Goal: Task Accomplishment & Management: Complete application form

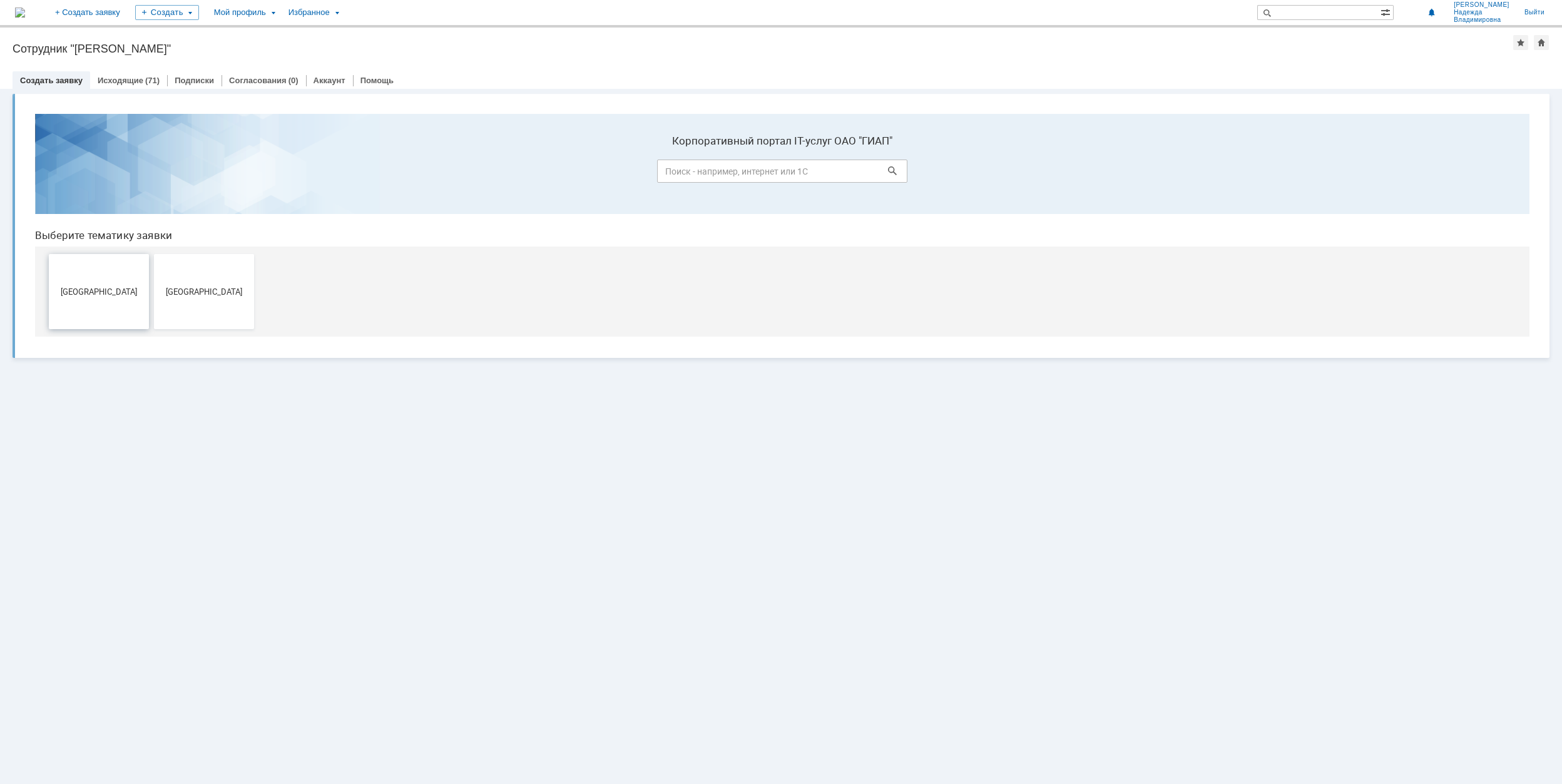
click at [103, 287] on span "[GEOGRAPHIC_DATA]" at bounding box center [99, 292] width 93 height 10
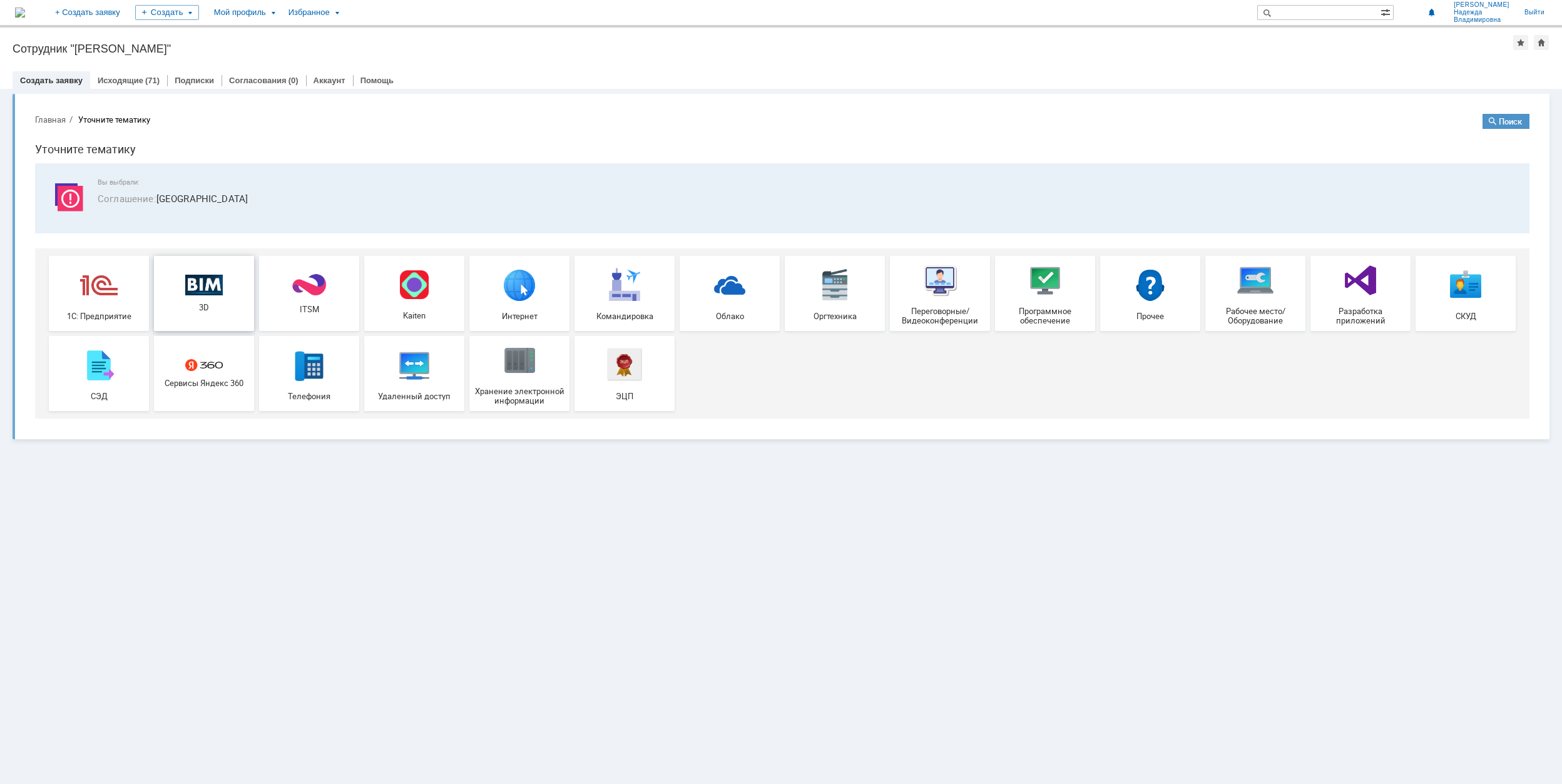
click at [208, 304] on span "3D" at bounding box center [204, 307] width 93 height 10
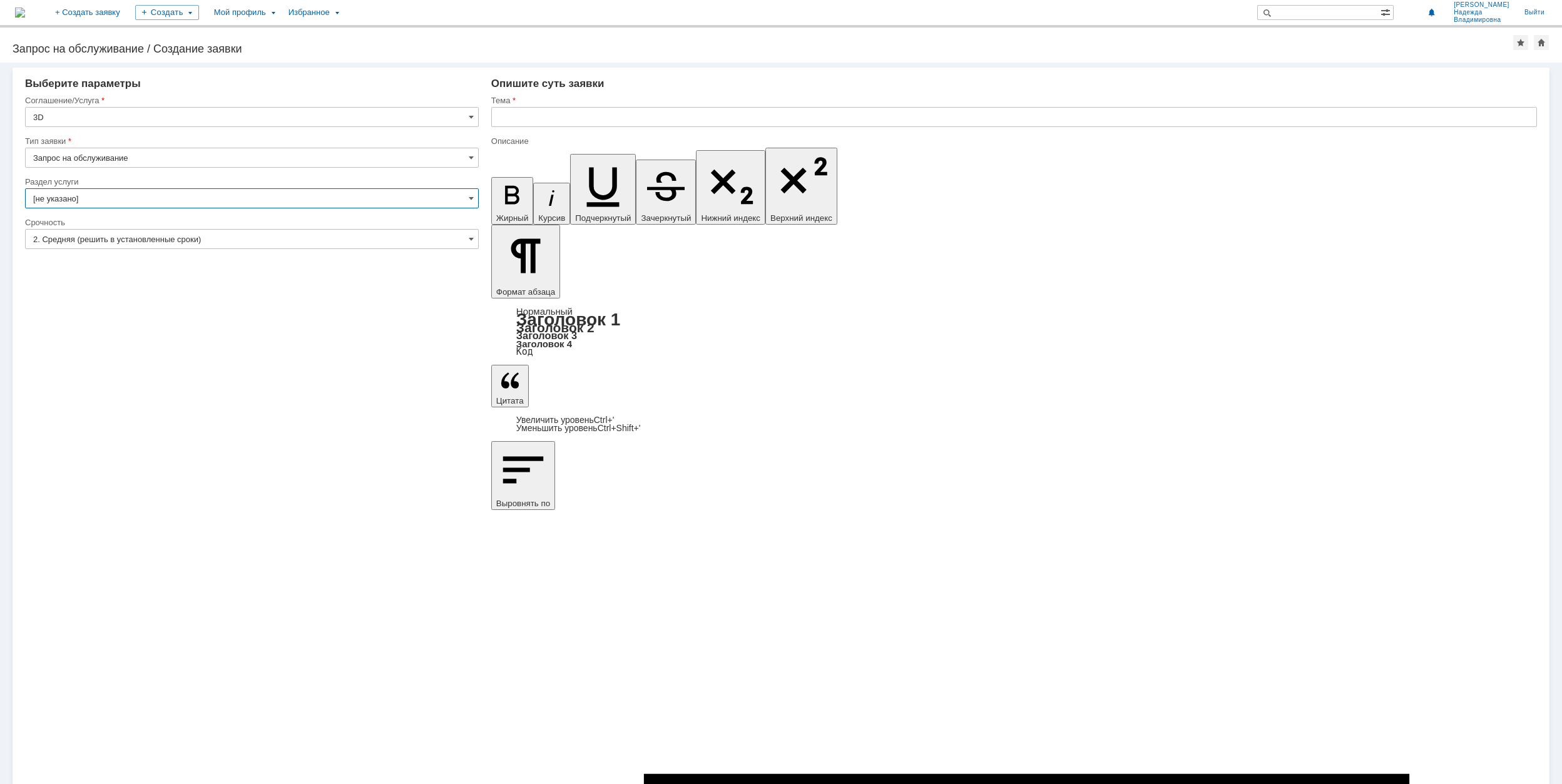
click at [466, 200] on input "[не указано]" at bounding box center [252, 198] width 454 height 20
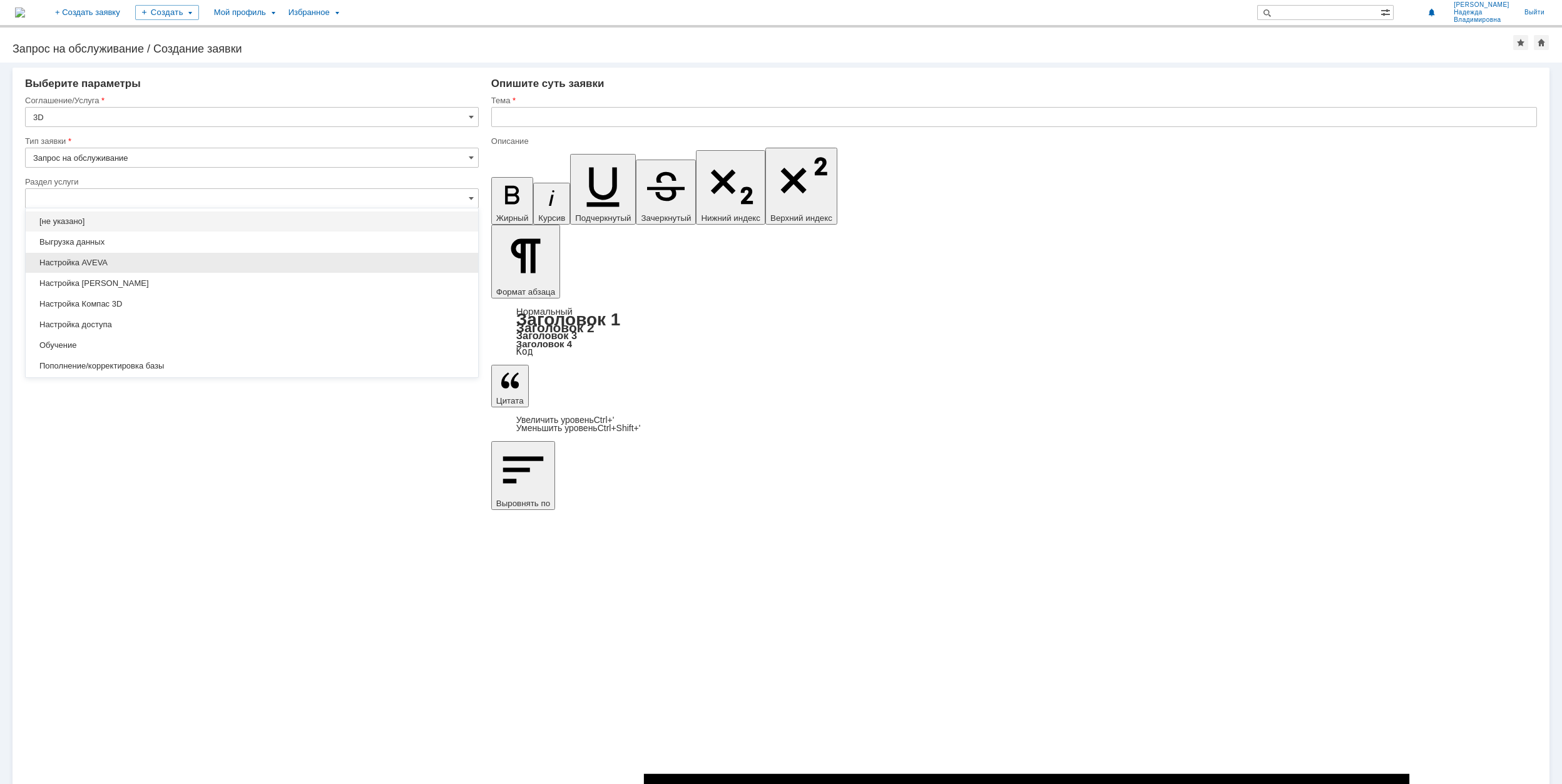
click at [228, 265] on span "Настройка AVEVA" at bounding box center [252, 262] width 437 height 10
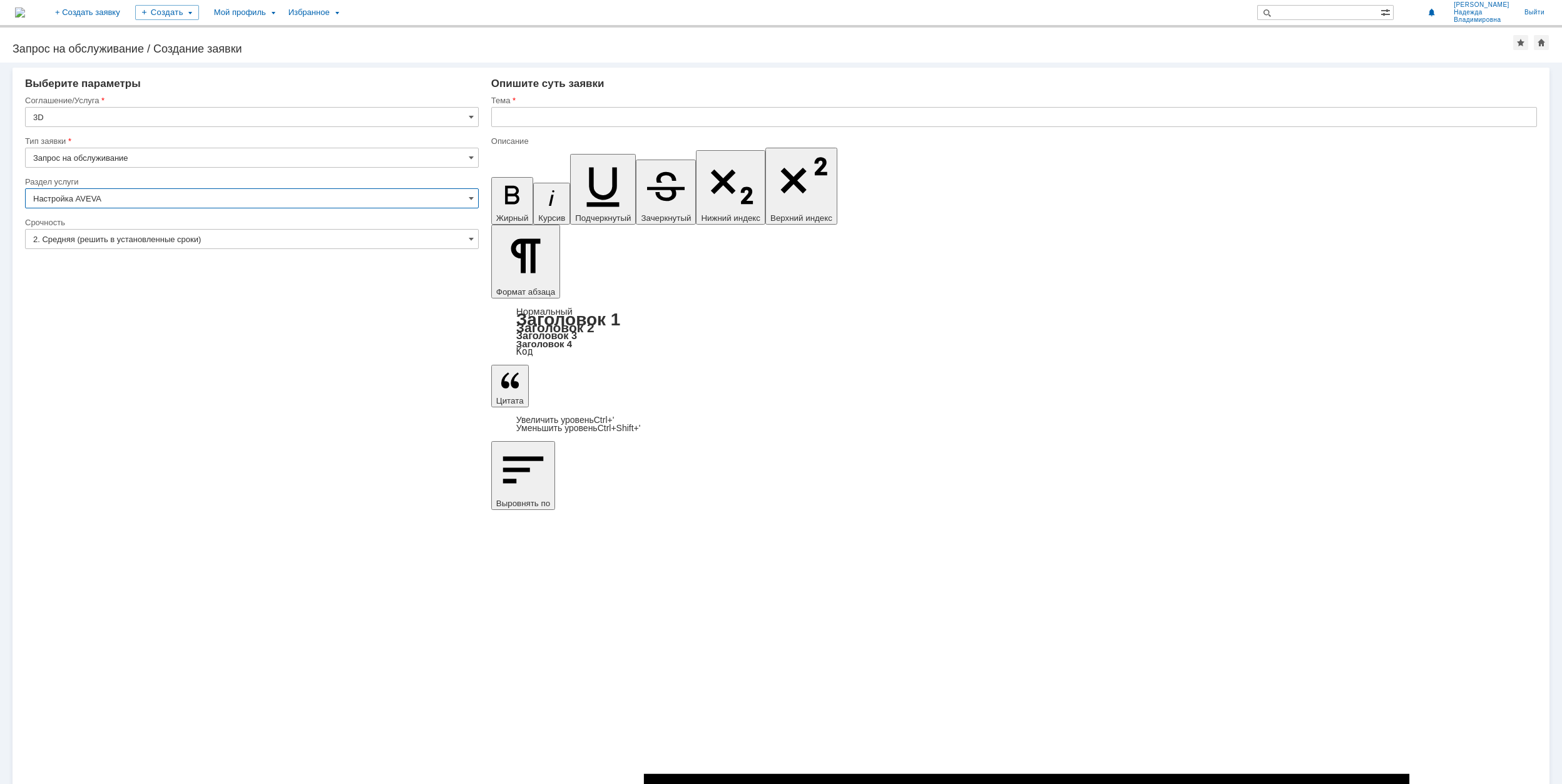
type input "Настройка AVEVA"
click at [517, 103] on div "Тема" at bounding box center [1012, 100] width 1043 height 8
click at [526, 112] on input "text" at bounding box center [1014, 117] width 1046 height 20
drag, startPoint x: 569, startPoint y: 124, endPoint x: 529, endPoint y: 126, distance: 40.0
click at [529, 126] on input "Прошу в крепления" at bounding box center [1014, 117] width 1046 height 20
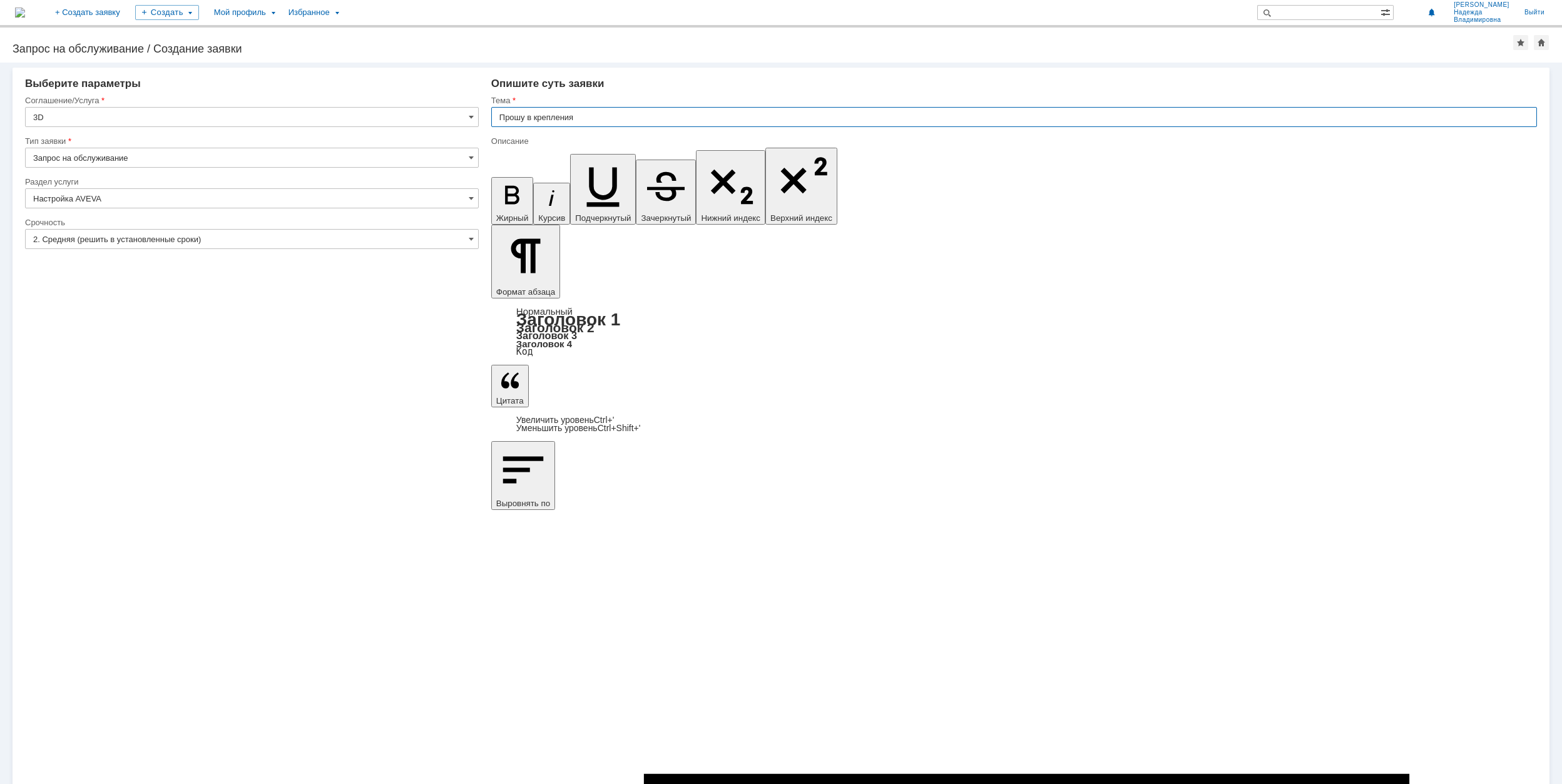
click at [537, 120] on input "Прошу в крепления" at bounding box center [1014, 117] width 1046 height 20
drag, startPoint x: 532, startPoint y: 118, endPoint x: 577, endPoint y: 120, distance: 45.0
click at [577, 120] on input "Прошу в крепления" at bounding box center [1014, 117] width 1046 height 20
type input "Прошу в раздел крепления добавить подвески"
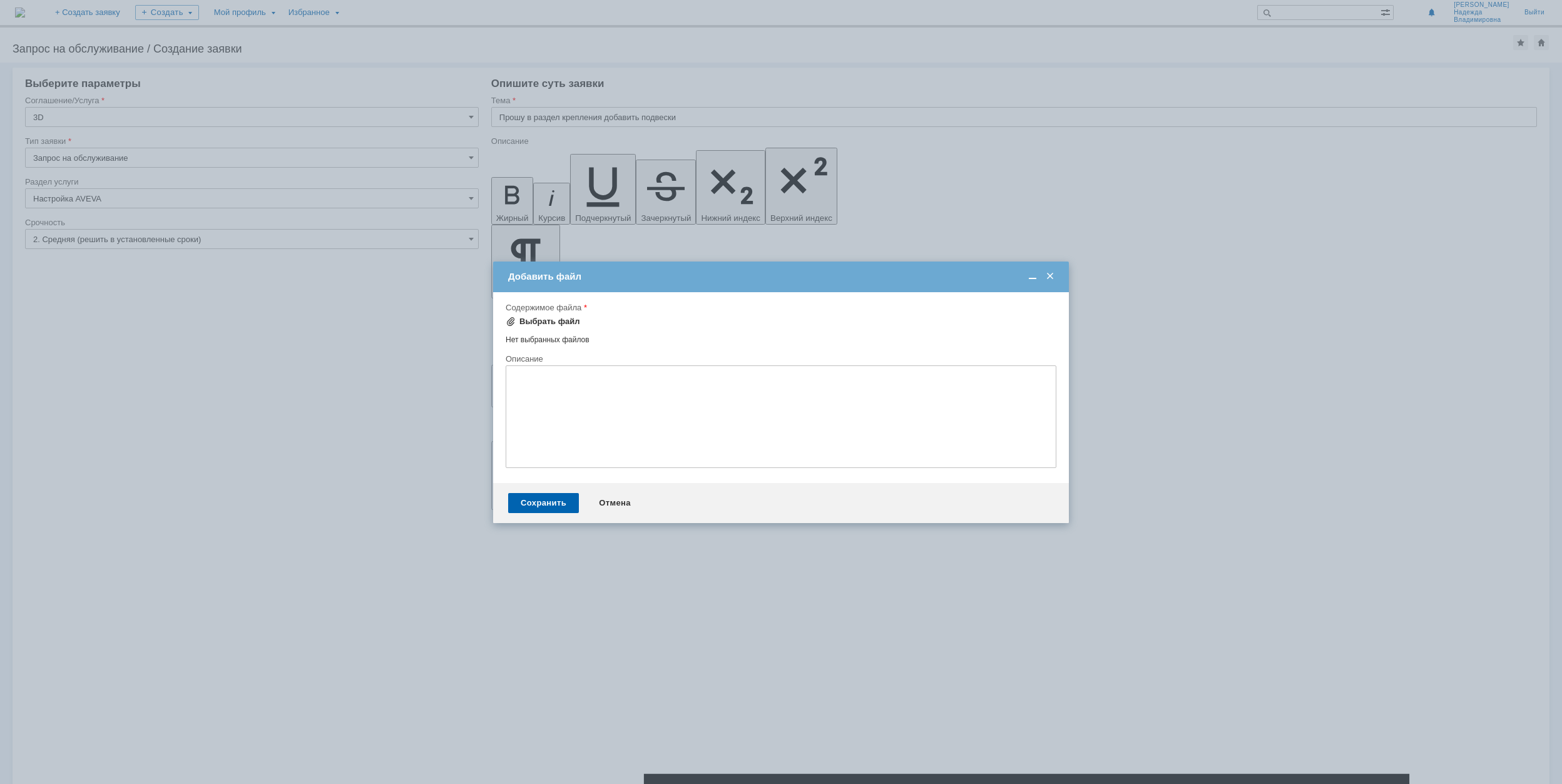
click at [537, 323] on div "Выбрать файл" at bounding box center [549, 322] width 60 height 10
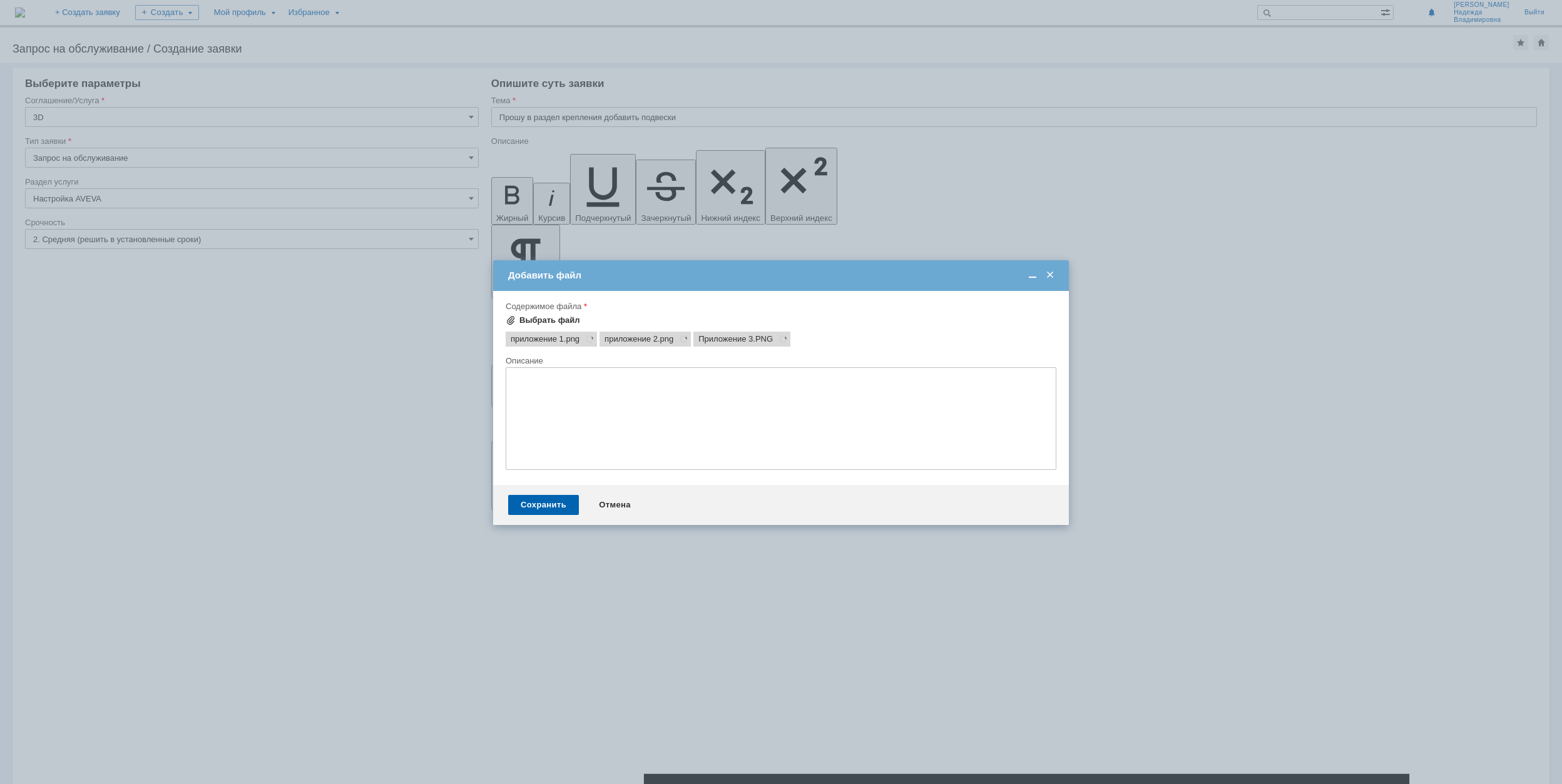
scroll to position [0, 0]
click at [547, 508] on div "Сохранить" at bounding box center [543, 504] width 70 height 20
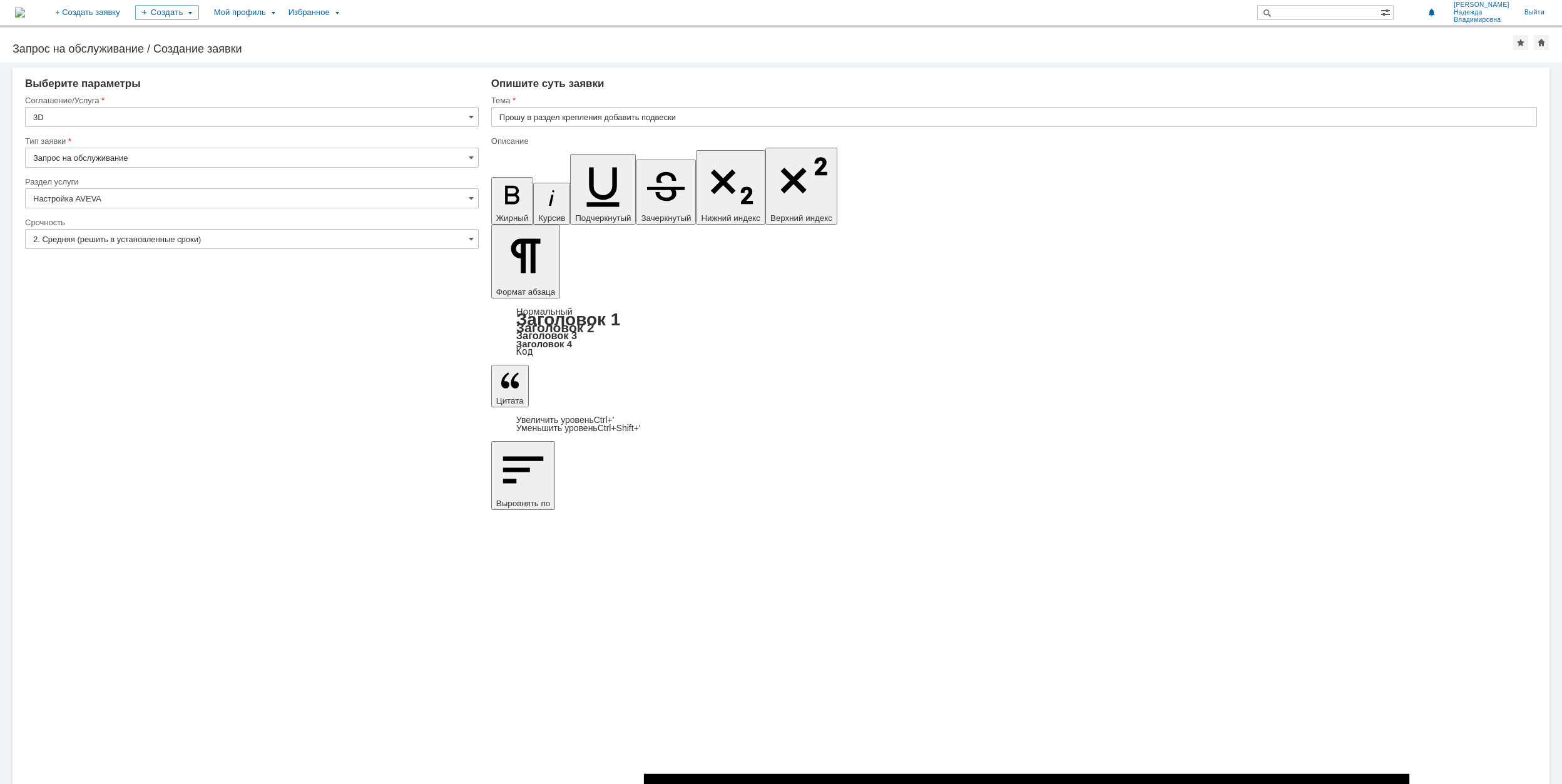
drag, startPoint x: 543, startPoint y: 5516, endPoint x: 559, endPoint y: 5516, distance: 16.0
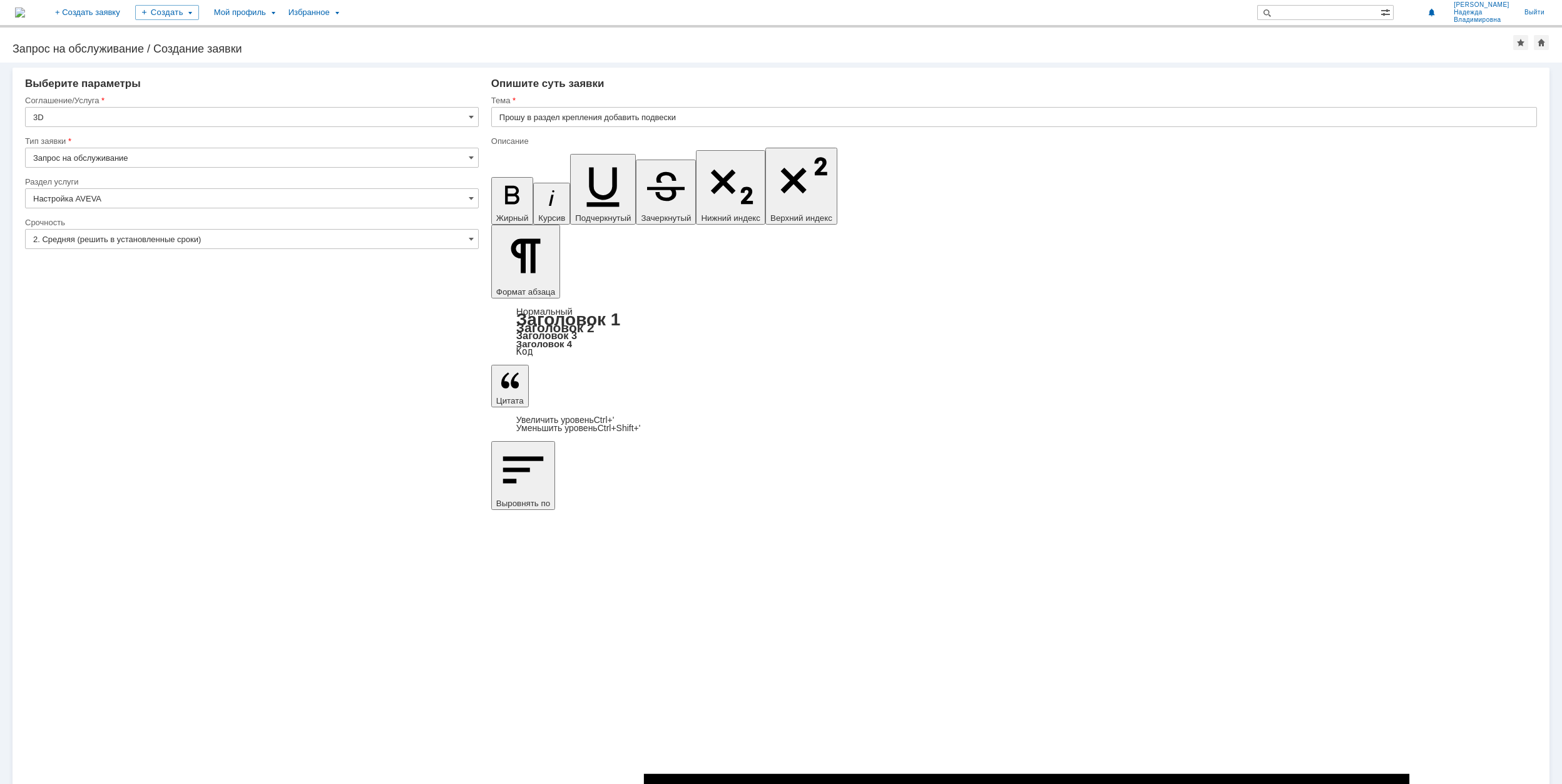
drag, startPoint x: 1138, startPoint y: 5499, endPoint x: 1269, endPoint y: 5494, distance: 131.1
copy div "и возможностью добавить ленту"
